Goal: Information Seeking & Learning: Learn about a topic

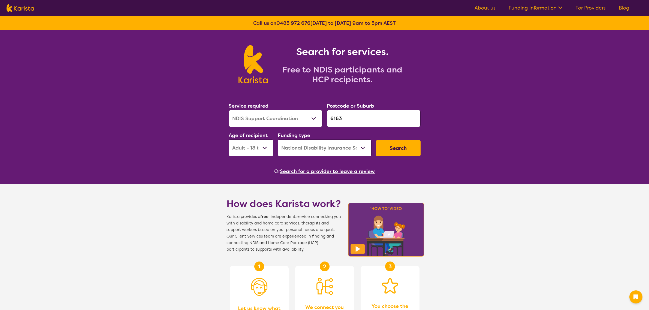
select select "NDIS Support Coordination"
select select "AD"
select select "NDIS"
click at [490, 4] on nav "About us Funding Information NDIS - National Disability Insurance Scheme HCP - …" at bounding box center [324, 8] width 649 height 16
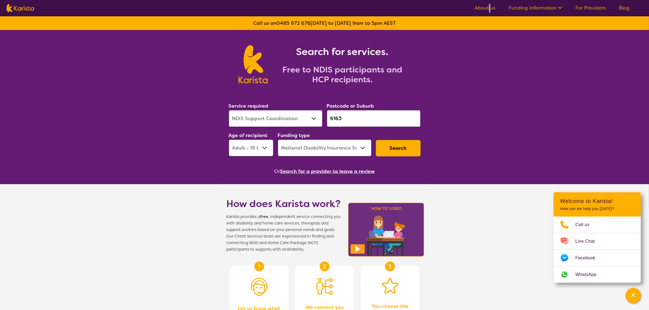
click at [489, 7] on link "About us" at bounding box center [484, 8] width 21 height 7
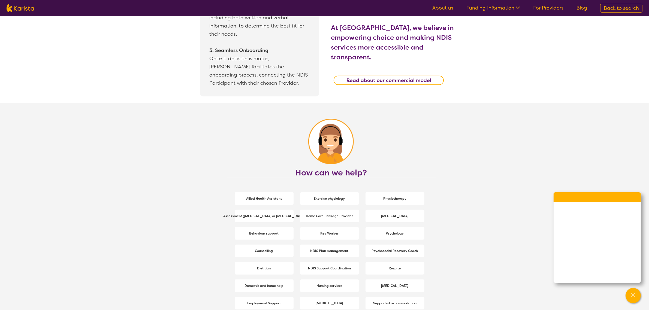
scroll to position [681, 0]
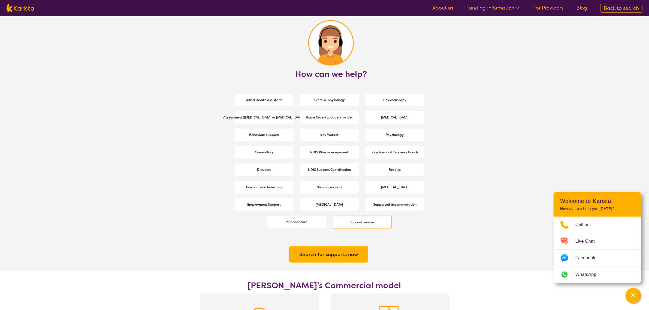
click at [360, 224] on b "Support worker" at bounding box center [362, 222] width 25 height 4
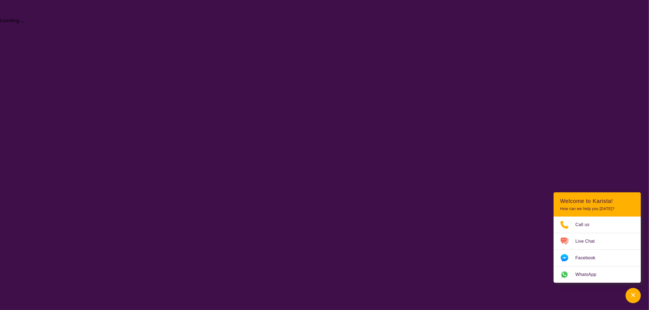
select select "Support worker"
select select "AD"
select select "NDIS"
select select "Support worker"
select select "AD"
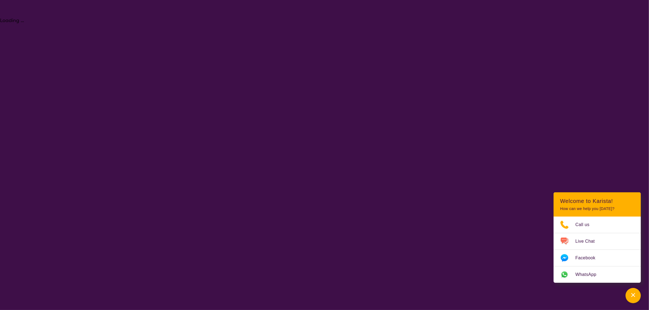
select select "NDIS"
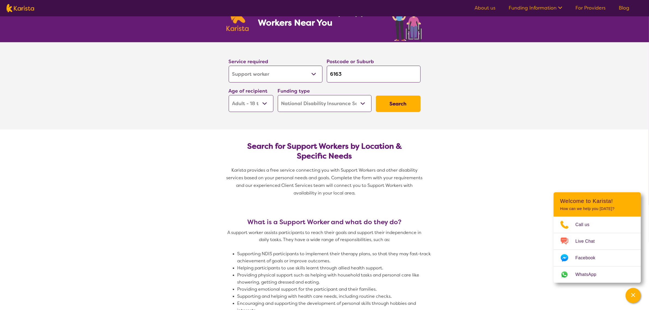
scroll to position [102, 0]
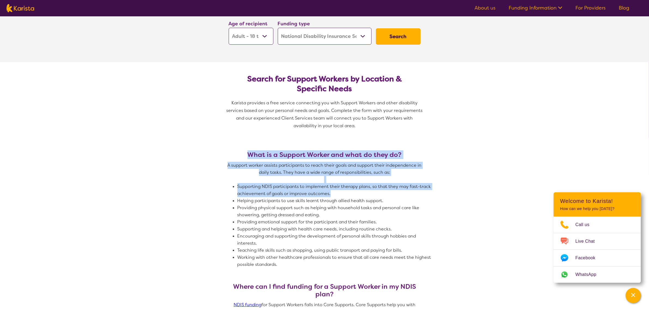
drag, startPoint x: 342, startPoint y: 192, endPoint x: 233, endPoint y: 156, distance: 114.3
click at [233, 156] on div "What is a Support Worker and what do they do? A support worker assists particip…" at bounding box center [324, 217] width 196 height 132
copy div "What is a Support Worker and what do they do? A support worker assists particip…"
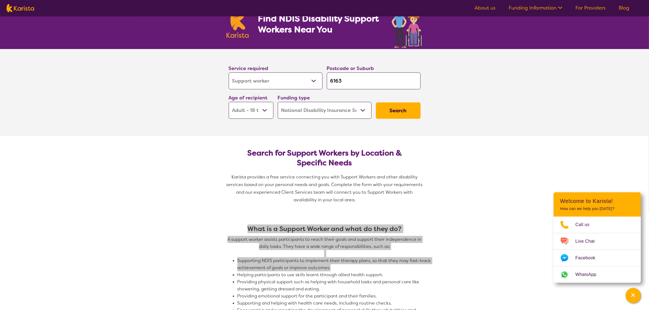
scroll to position [0, 0]
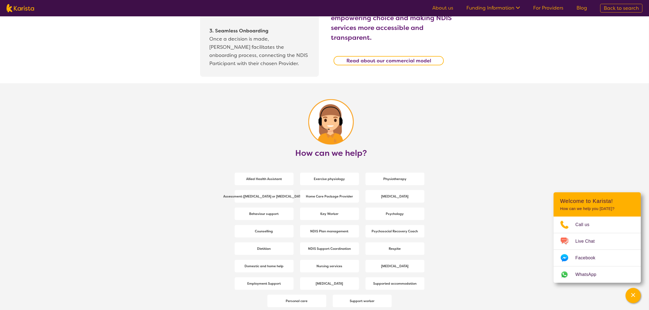
scroll to position [647, 0]
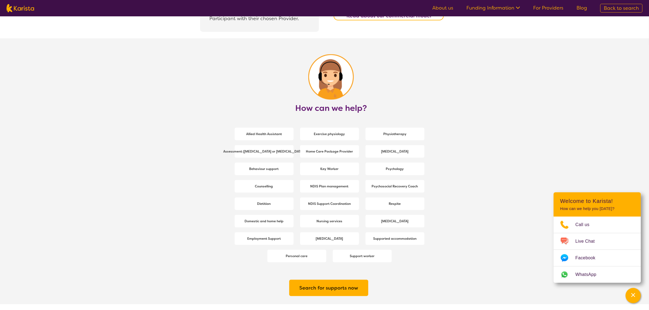
drag, startPoint x: 280, startPoint y: 138, endPoint x: 481, endPoint y: 138, distance: 201.3
click at [280, 138] on span "Allied Health Assistant" at bounding box center [264, 134] width 38 height 10
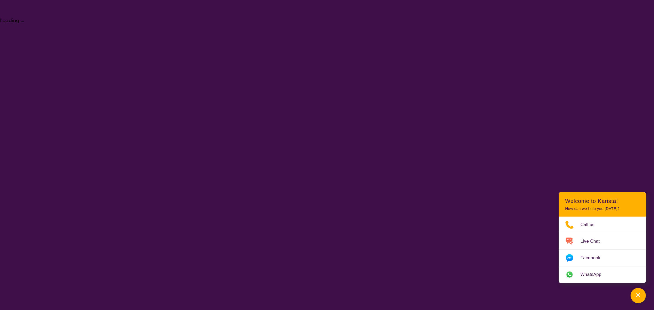
select select "Allied Health Assistant"
select select "AD"
select select "NDIS"
select select "Allied Health Assistant"
select select "AD"
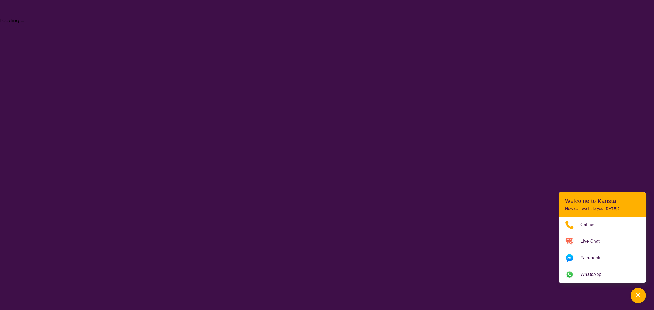
select select "NDIS"
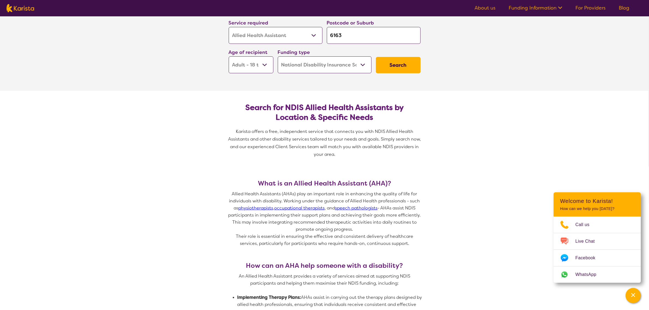
scroll to position [136, 0]
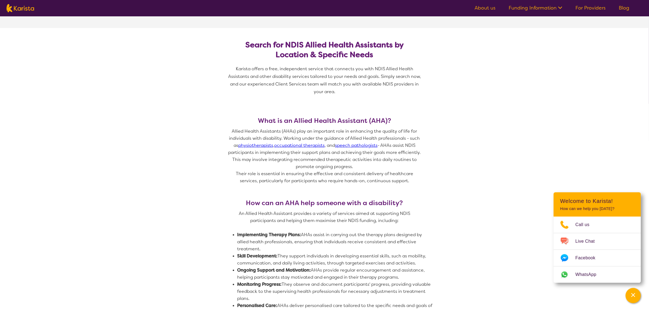
drag, startPoint x: 271, startPoint y: 249, endPoint x: 236, endPoint y: 233, distance: 38.1
click at [236, 233] on span "An Allied Health Assistant provides a variety of services aimed at supporting N…" at bounding box center [324, 288] width 196 height 156
copy span "Implementing Therapy Plans: AHAs assist in carrying out the therapy plans desig…"
